Goal: Find contact information: Find contact information

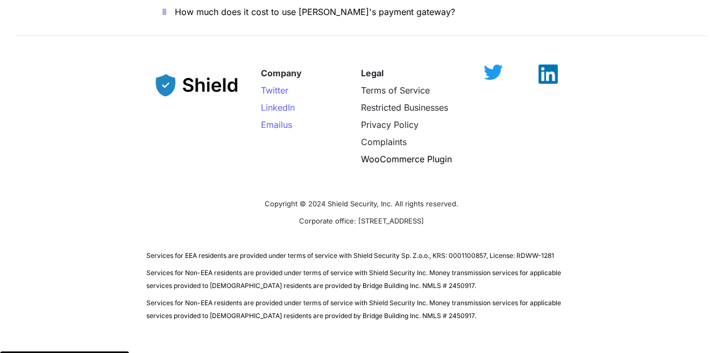
scroll to position [3935, 0]
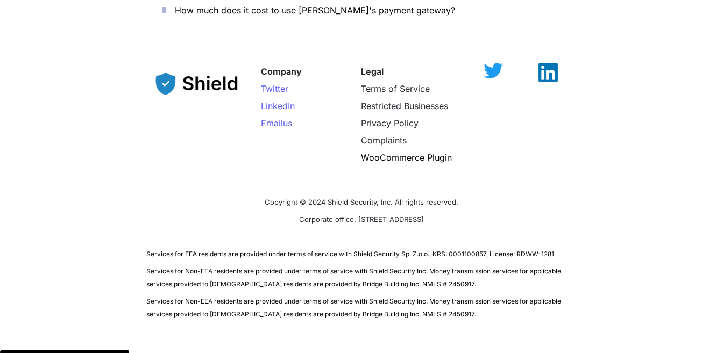
click at [278, 118] on span "Email" at bounding box center [272, 123] width 22 height 11
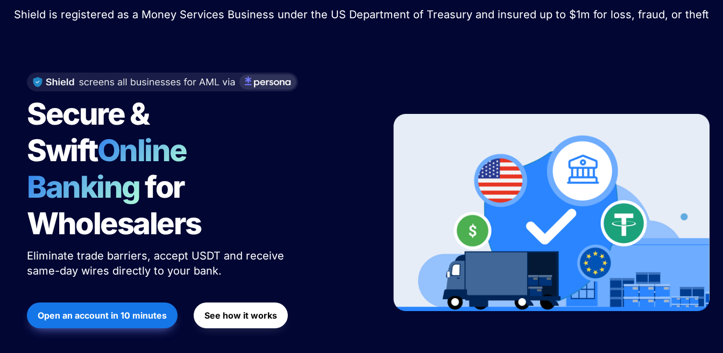
scroll to position [0, 0]
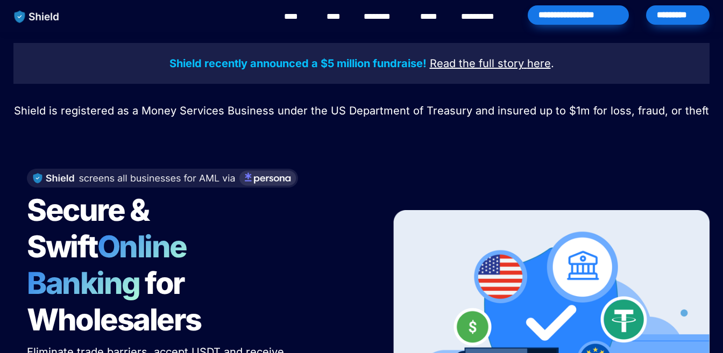
click at [386, 21] on link "********" at bounding box center [383, 16] width 38 height 13
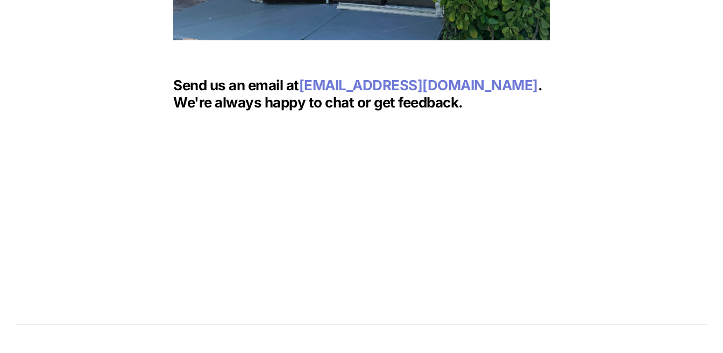
scroll to position [1452, 0]
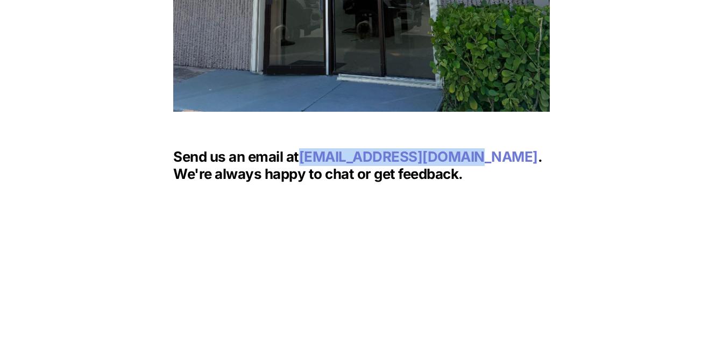
drag, startPoint x: 321, startPoint y: 152, endPoint x: 464, endPoint y: 152, distance: 143.1
click at [464, 152] on p "Send us an email at [EMAIL_ADDRESS][DOMAIN_NAME] . We're always happy to chat o…" at bounding box center [361, 165] width 377 height 39
copy span "[EMAIL_ADDRESS][DOMAIN_NAME]"
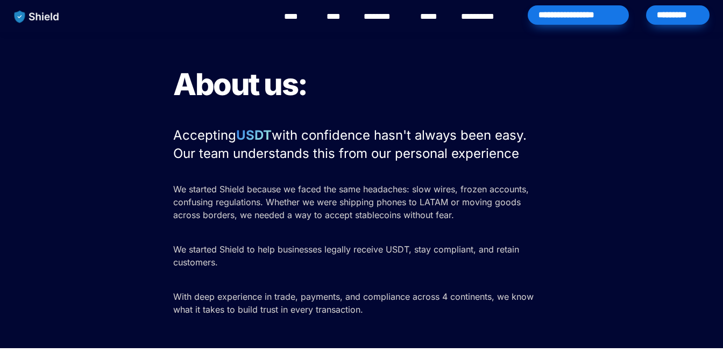
scroll to position [215, 0]
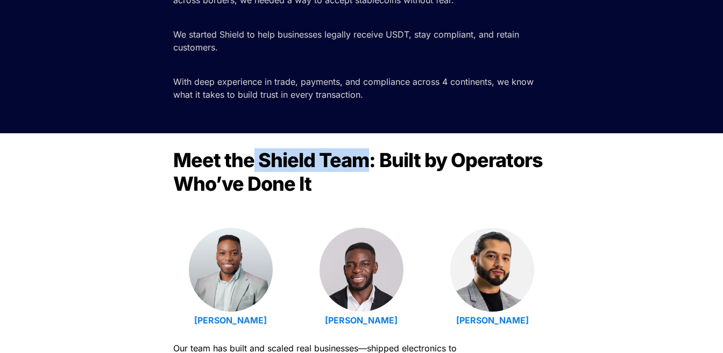
drag, startPoint x: 256, startPoint y: 158, endPoint x: 364, endPoint y: 157, distance: 108.1
click at [369, 158] on span "Meet the Shield Team: Built by Operators Who’ve Done It" at bounding box center [359, 171] width 373 height 47
copy span "Shield Team"
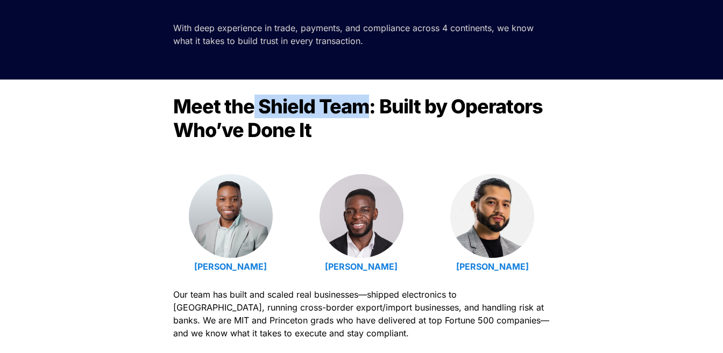
scroll to position [0, 0]
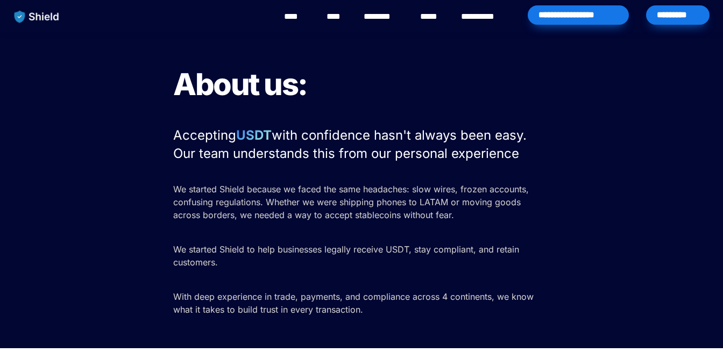
click at [386, 11] on link "********" at bounding box center [383, 16] width 38 height 13
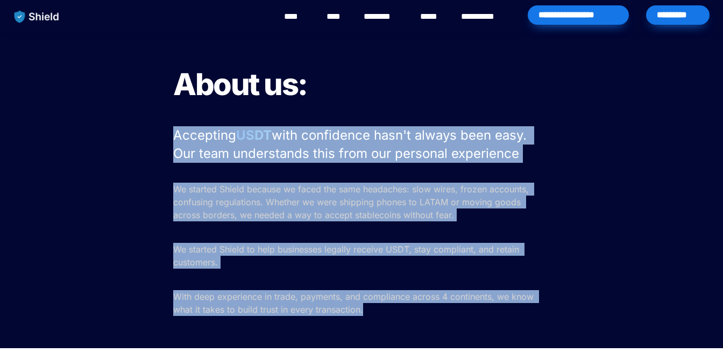
drag, startPoint x: 161, startPoint y: 121, endPoint x: 373, endPoint y: 307, distance: 282.8
click at [373, 307] on div "About us: Accepting USDT with confidence hasn't always been easy. Our team unde…" at bounding box center [361, 190] width 723 height 316
copy div "Accepting USDT with confidence hasn't always been easy. Our team understands th…"
click at [491, 20] on link "**********" at bounding box center [485, 16] width 49 height 13
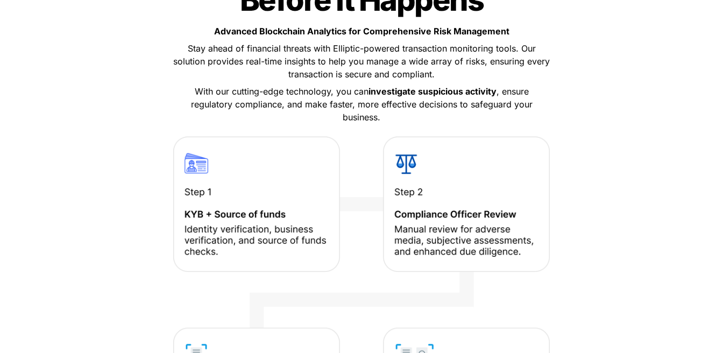
scroll to position [1560, 0]
